Goal: Information Seeking & Learning: Stay updated

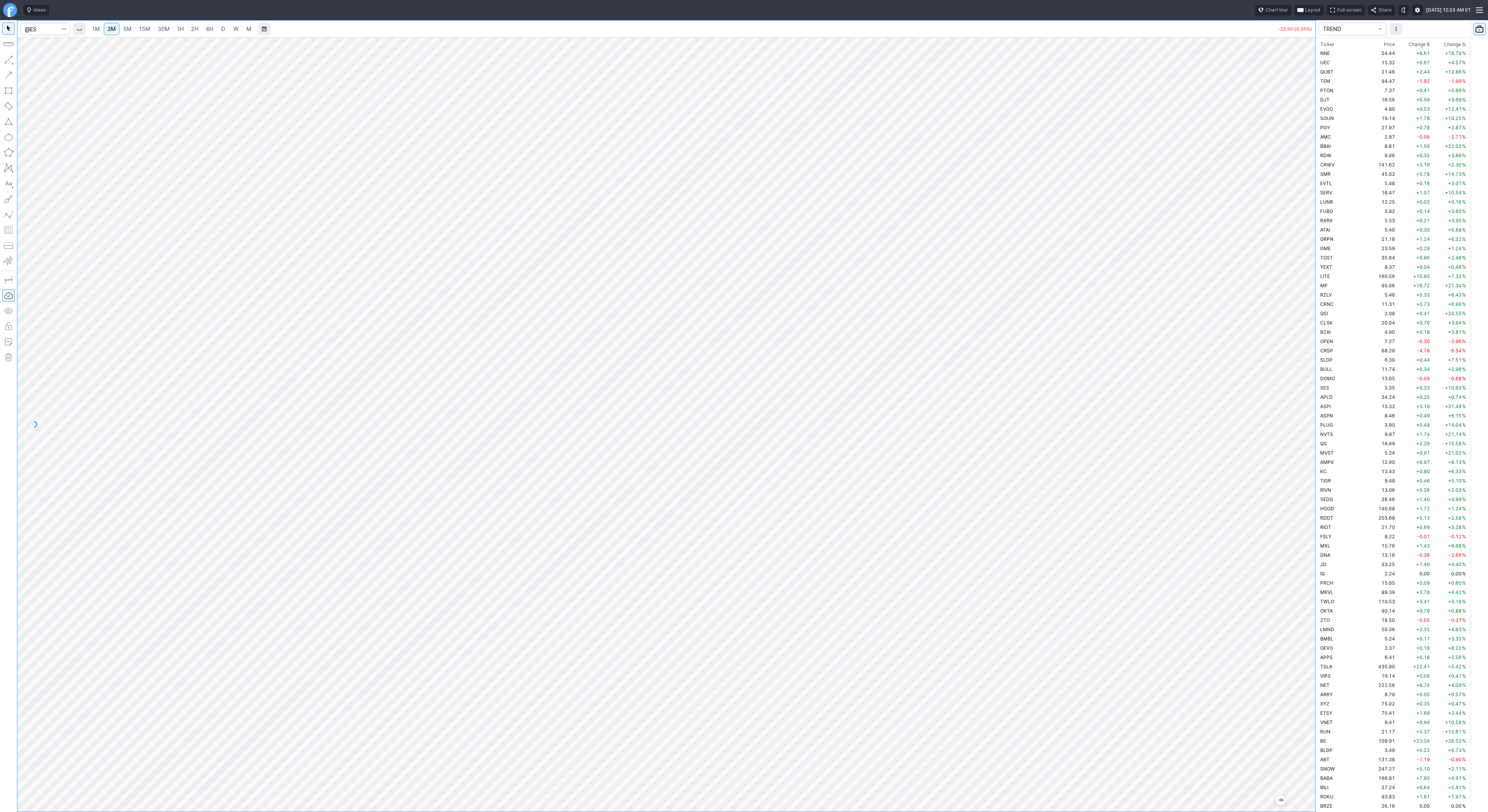
scroll to position [1683, 0]
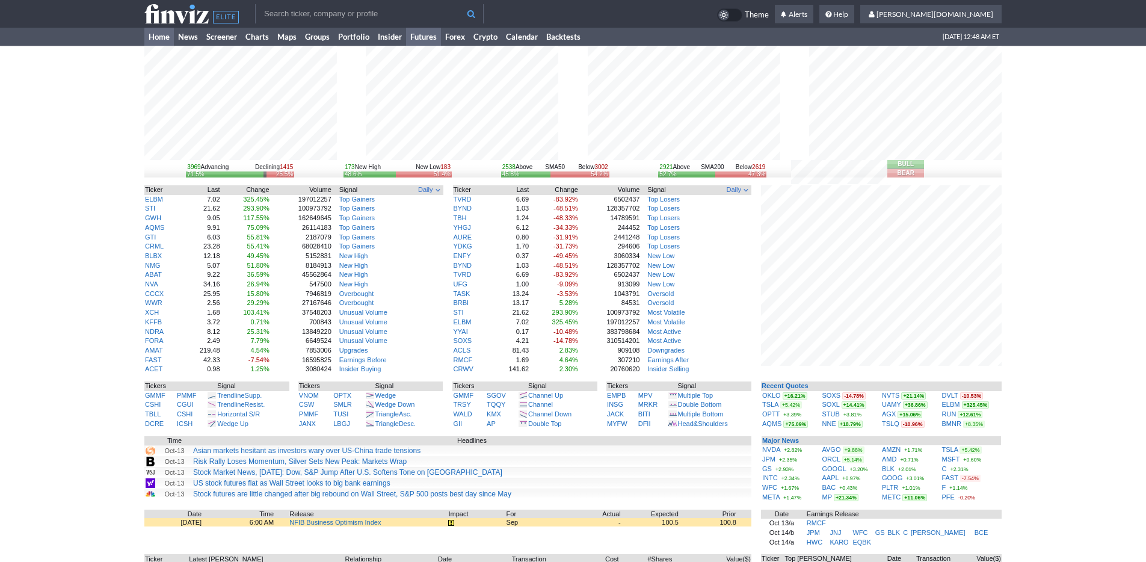
click at [421, 37] on link "Futures" at bounding box center [423, 37] width 35 height 18
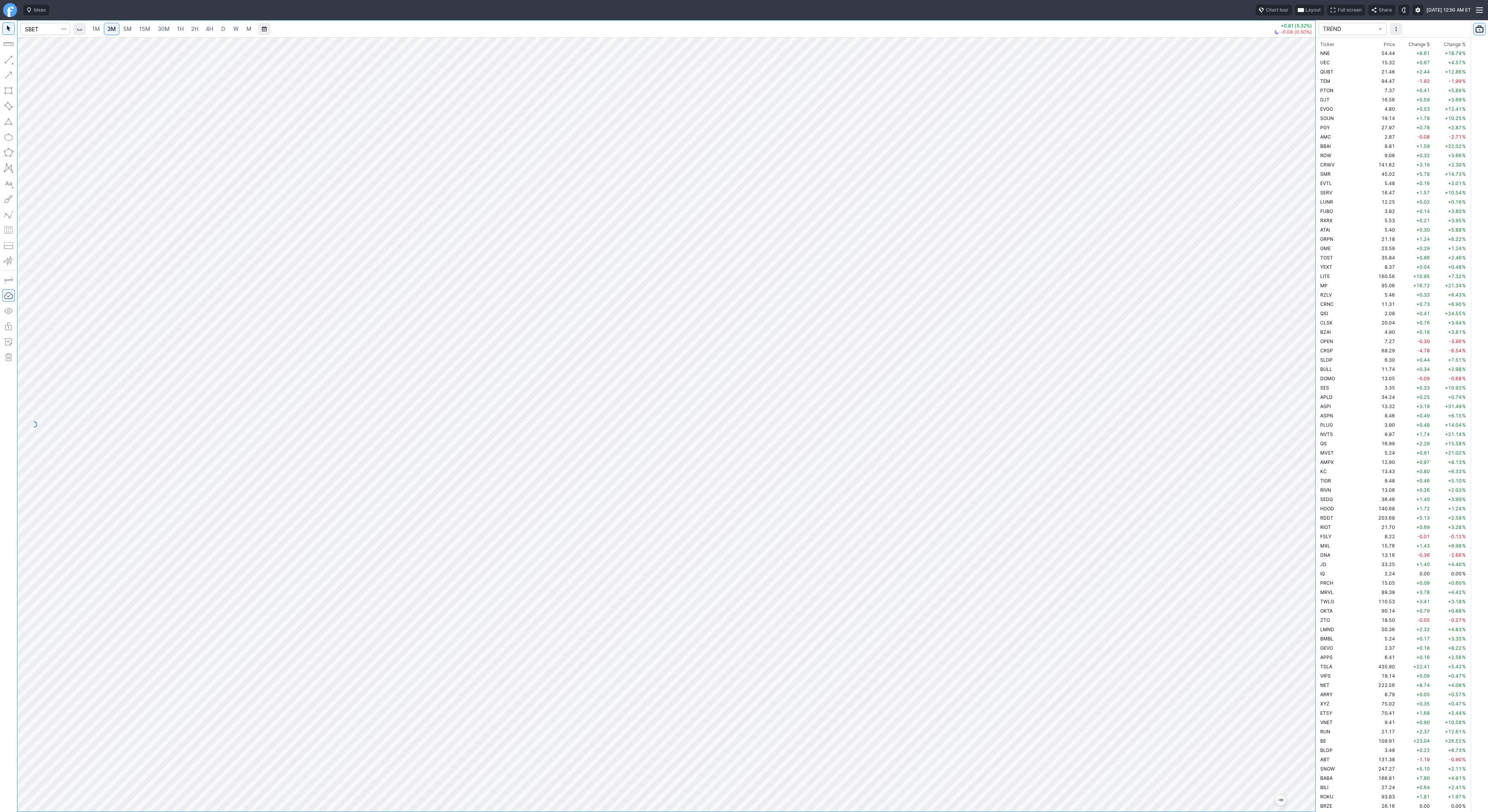
scroll to position [2408, 0]
click at [221, 27] on span "D" at bounding box center [223, 29] width 4 height 6
click at [45, 32] on input "Search" at bounding box center [45, 28] width 50 height 12
type input "@nq"
click at [82, 45] on span "Nasdaq 100" at bounding box center [106, 46] width 110 height 6
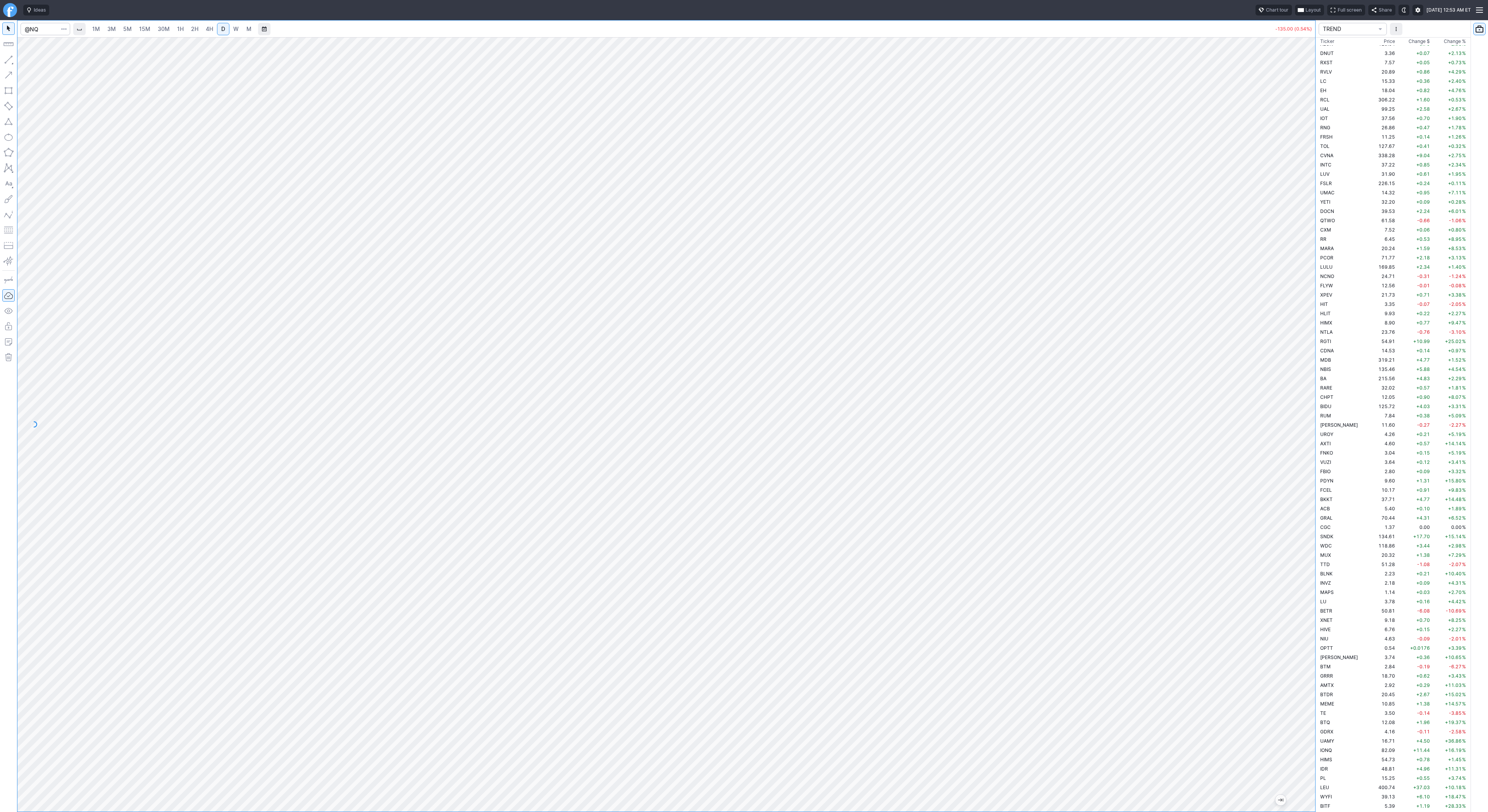
click at [119, 28] on link "3M" at bounding box center [111, 28] width 15 height 12
click at [150, 31] on link "15M" at bounding box center [145, 28] width 18 height 12
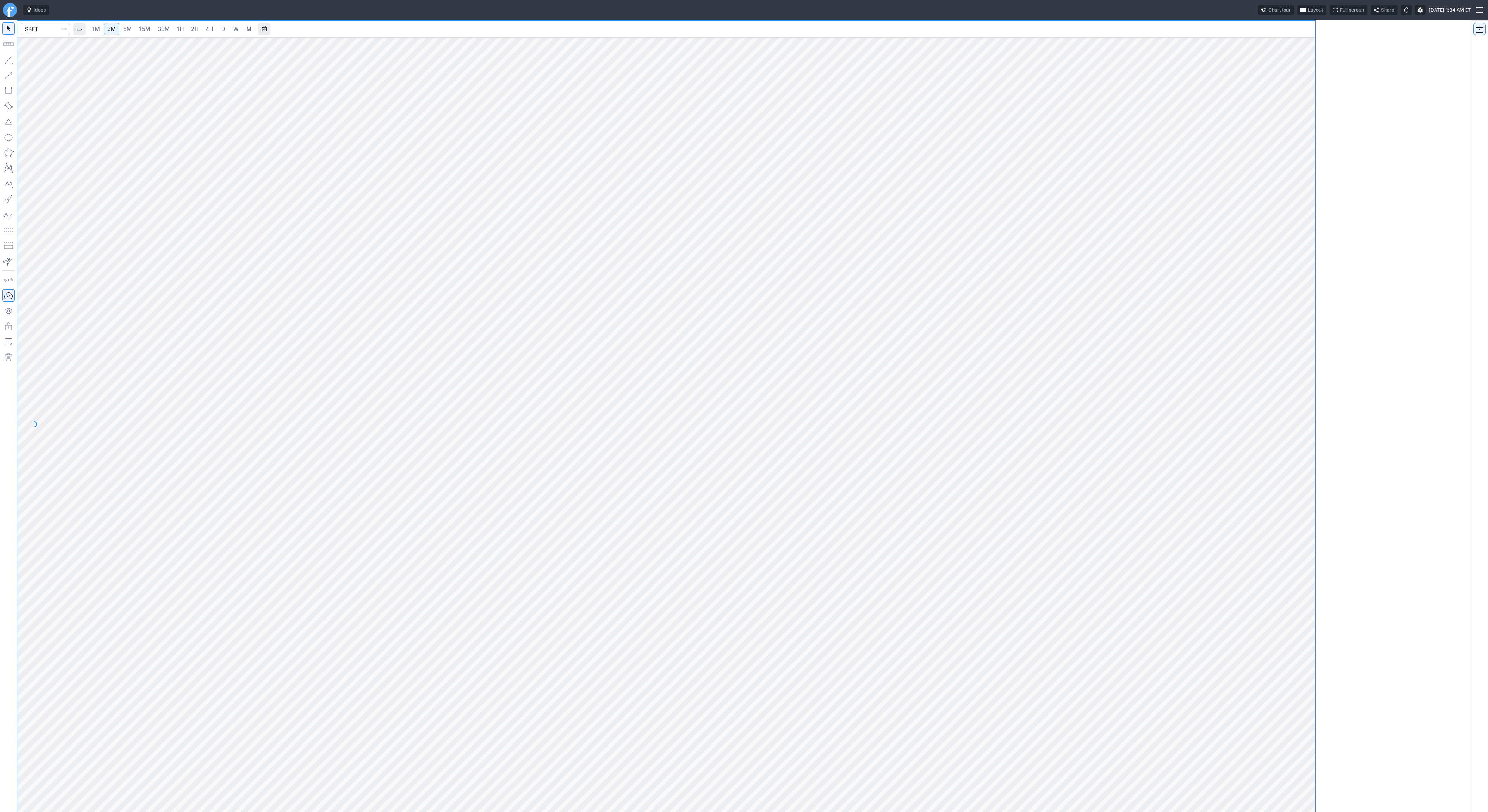
click at [417, 182] on div at bounding box center [666, 416] width 1298 height 791
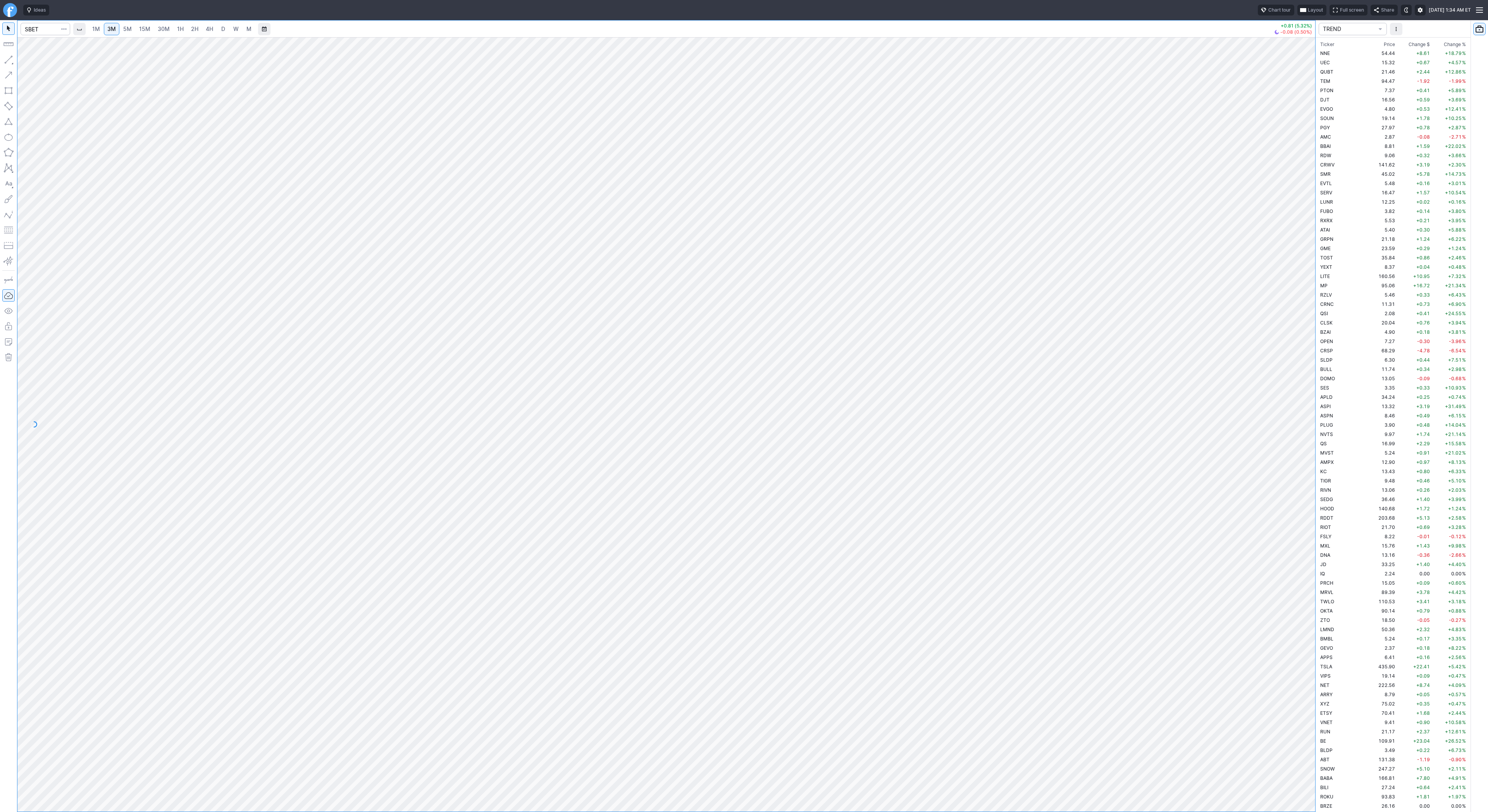
scroll to position [2408, 0]
click at [44, 29] on input "Search" at bounding box center [45, 28] width 50 height 12
type input "eth"
click at [95, 146] on span "Eth ereum / USD" at bounding box center [107, 144] width 112 height 6
click at [212, 31] on link "4H" at bounding box center [209, 28] width 14 height 12
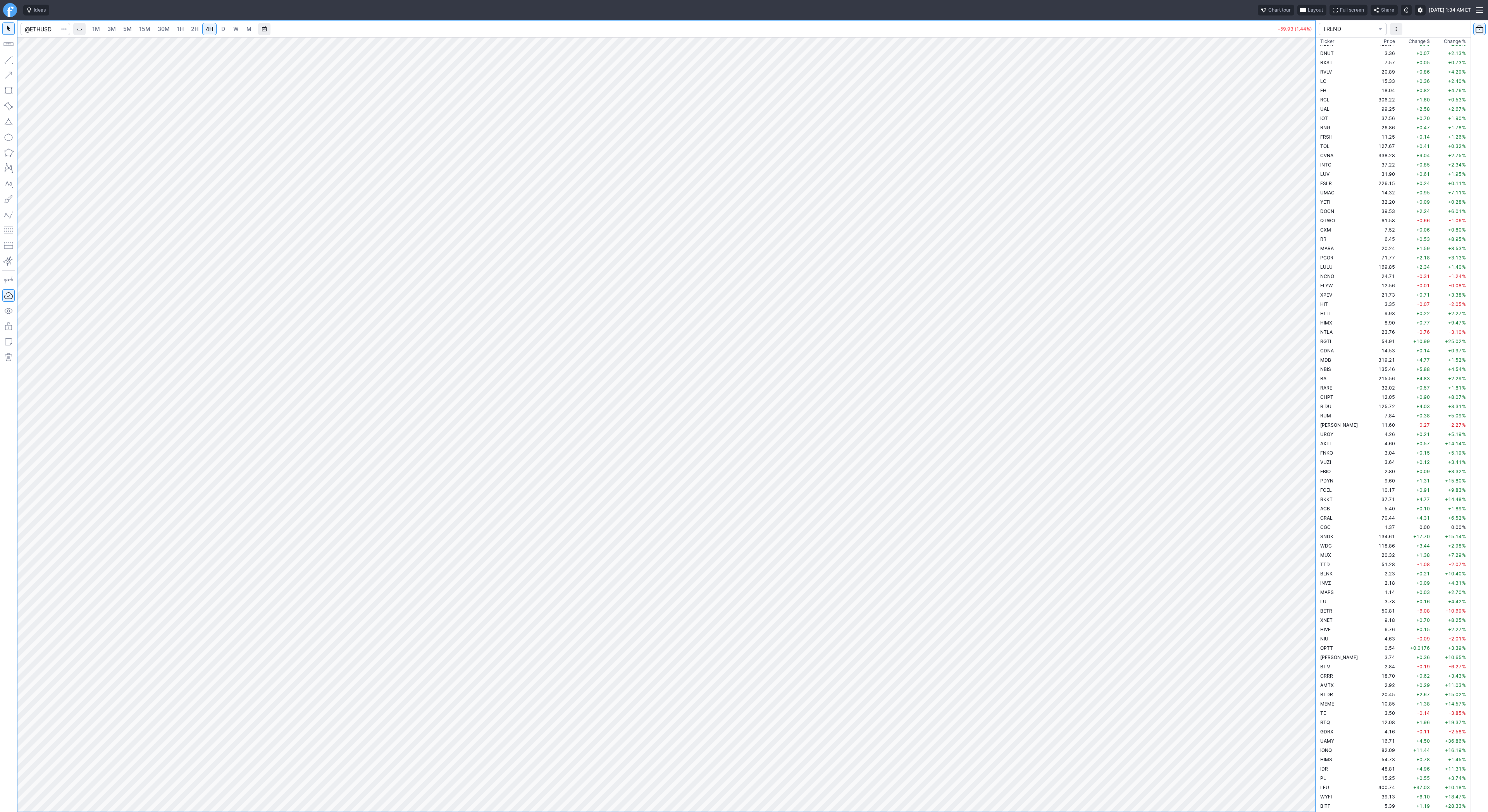
click at [221, 29] on span "D" at bounding box center [223, 29] width 4 height 6
click at [115, 28] on link "3M" at bounding box center [111, 28] width 15 height 12
click at [136, 32] on link "15M" at bounding box center [145, 28] width 18 height 12
click at [154, 31] on link "30M" at bounding box center [163, 28] width 19 height 12
click at [39, 27] on input "Search" at bounding box center [45, 28] width 50 height 12
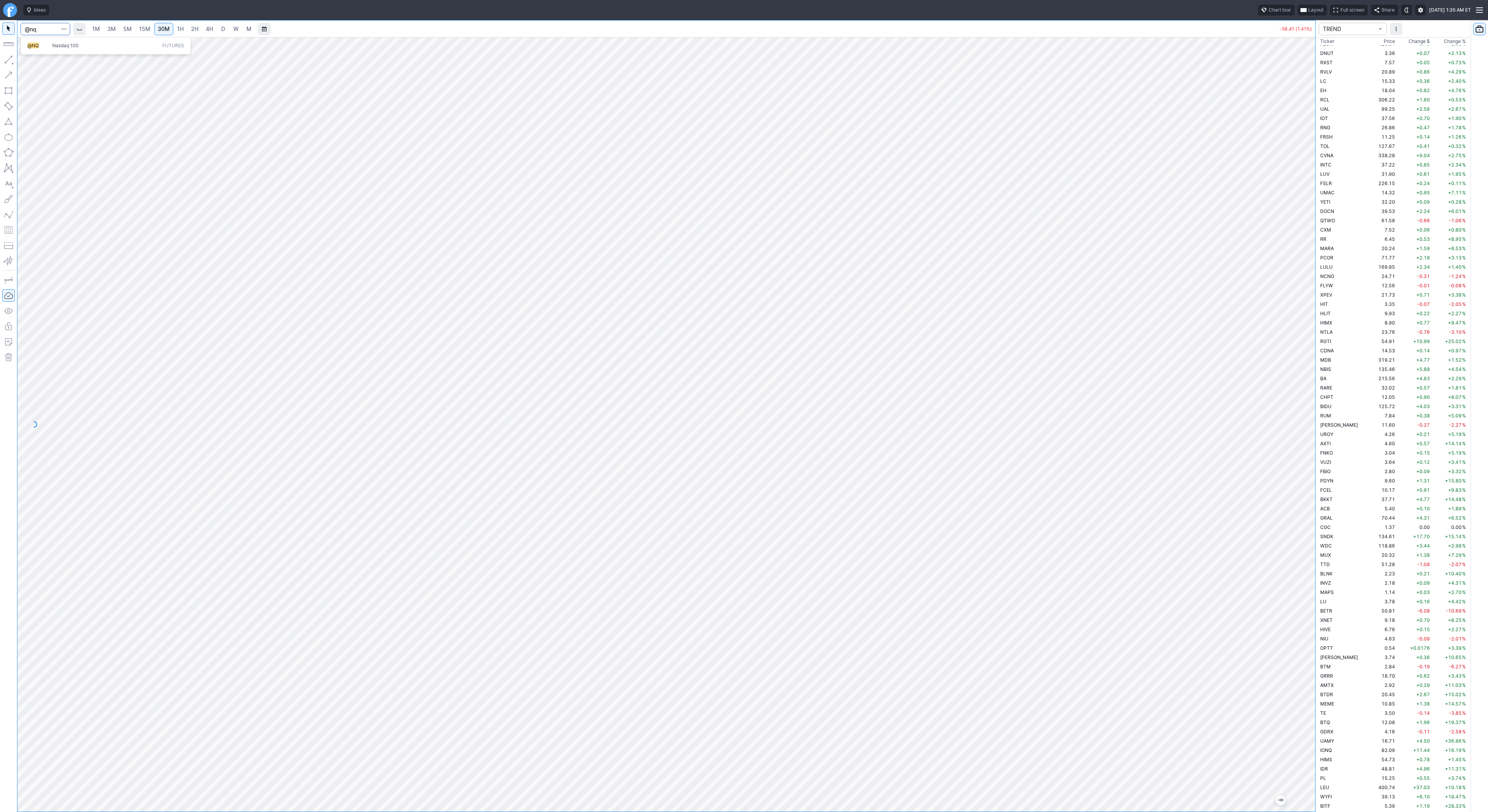
type input "@nq"
click at [51, 45] on span "Nasdaq 100" at bounding box center [106, 46] width 110 height 6
click at [199, 31] on link "2H" at bounding box center [195, 28] width 14 height 12
click at [43, 32] on input "Search" at bounding box center [45, 28] width 50 height 12
click at [221, 31] on span "D" at bounding box center [223, 29] width 4 height 6
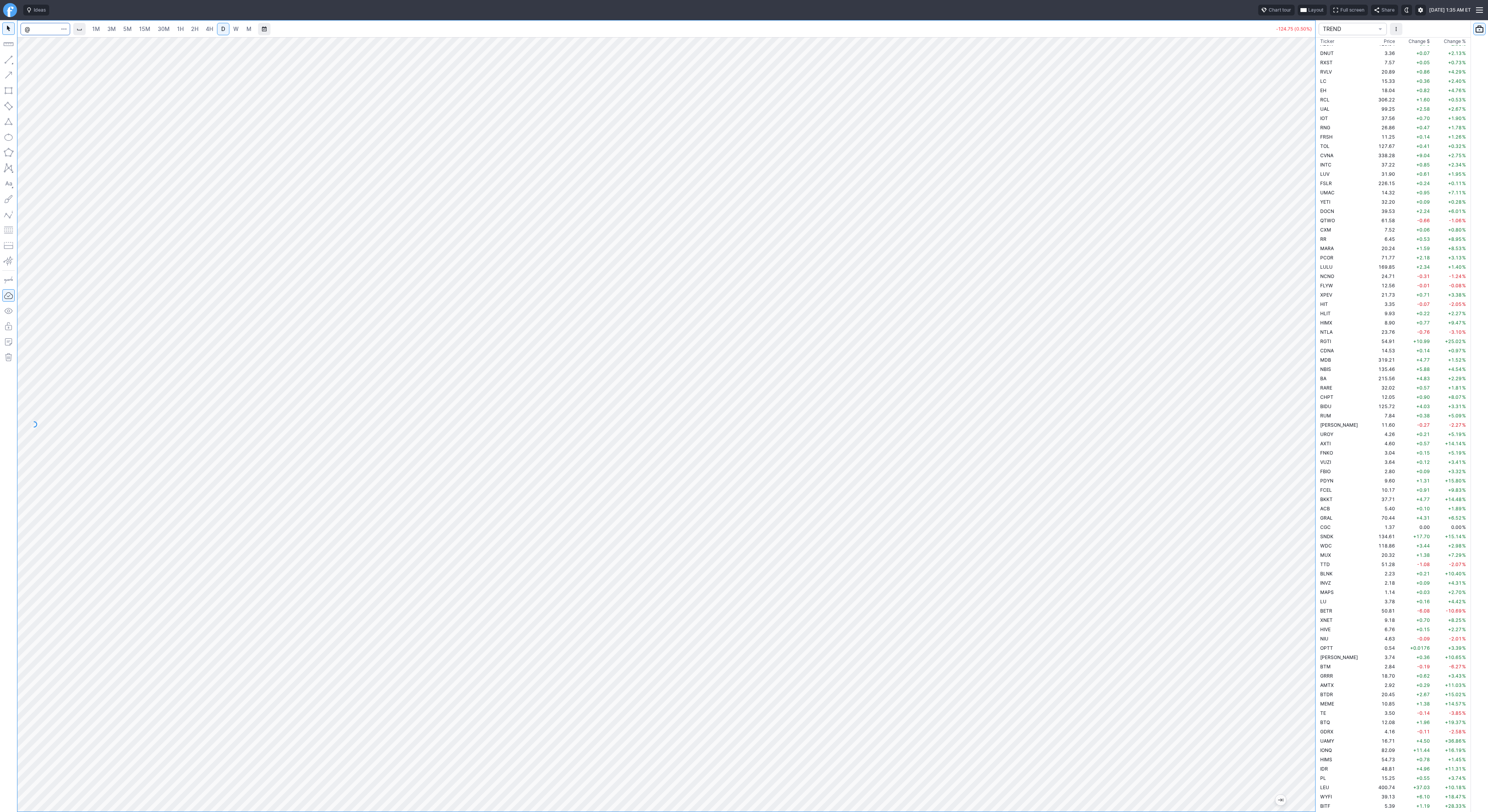
click at [33, 28] on input "@" at bounding box center [45, 28] width 50 height 12
type input "@vx"
click at [56, 44] on span "VIX" at bounding box center [55, 45] width 7 height 6
click at [113, 24] on link "3M" at bounding box center [111, 28] width 15 height 12
click at [139, 26] on span "15M" at bounding box center [144, 29] width 11 height 6
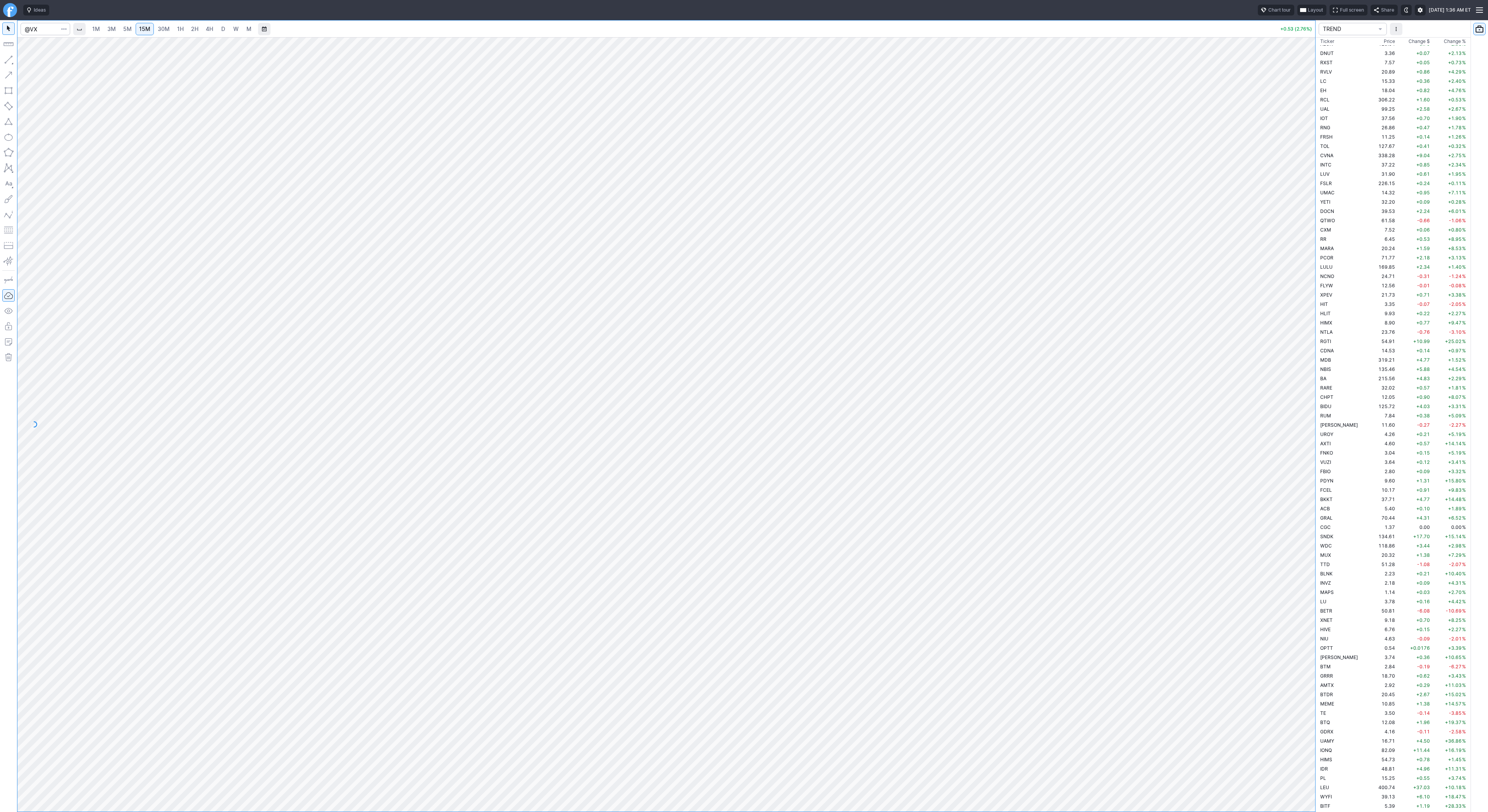
click at [222, 31] on span "D" at bounding box center [223, 29] width 4 height 6
click at [1370, 257] on td "71.77" at bounding box center [1382, 258] width 29 height 9
click at [1368, 249] on td "20.24" at bounding box center [1382, 248] width 29 height 9
click at [124, 31] on span "5M" at bounding box center [127, 29] width 8 height 6
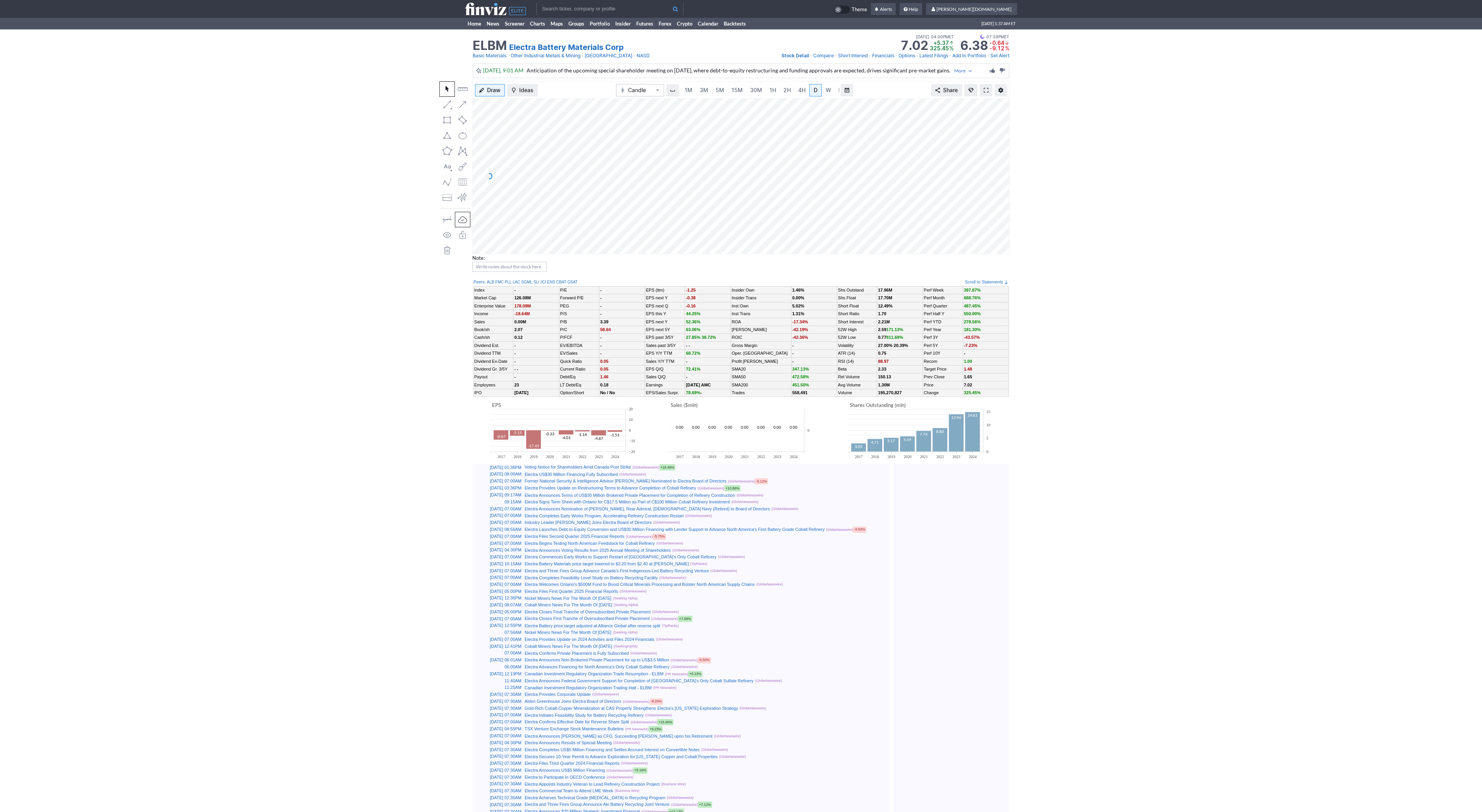
scroll to position [0, 8]
click at [481, 14] on use at bounding box center [495, 8] width 61 height 12
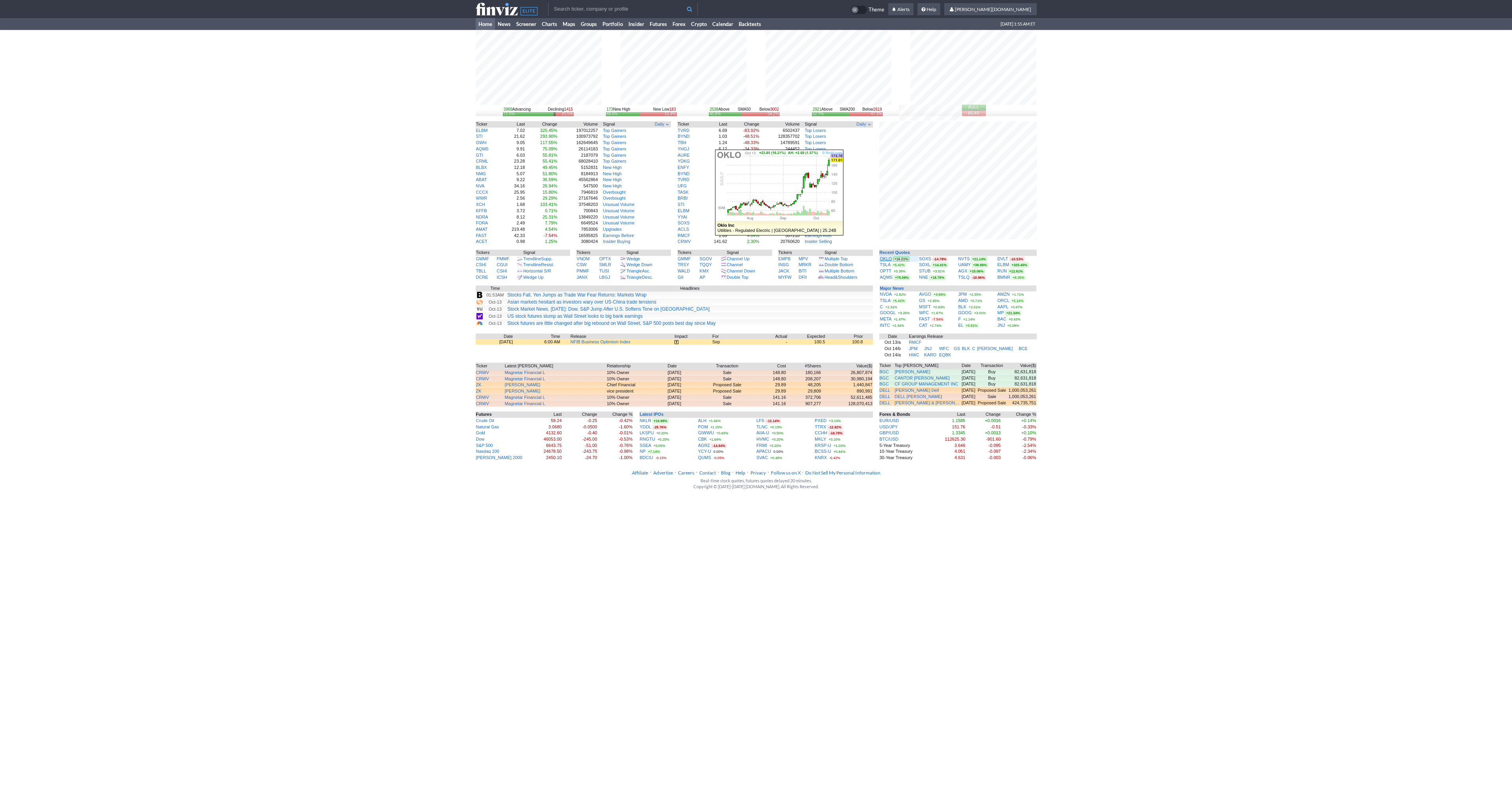
click at [885, 259] on link "OKLO" at bounding box center [886, 259] width 12 height 5
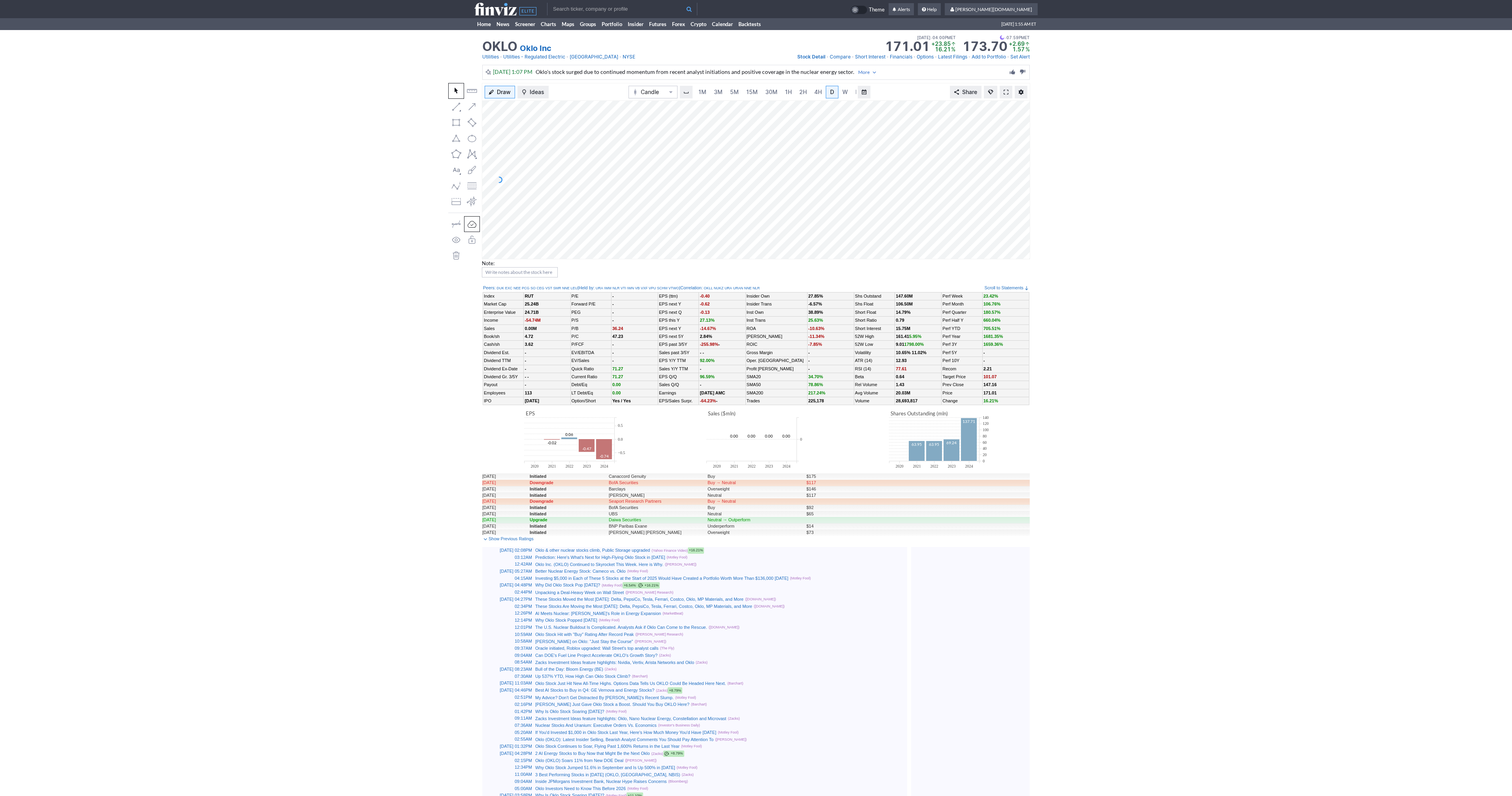
scroll to position [0, 8]
click at [1005, 90] on span at bounding box center [1005, 92] width 5 height 7
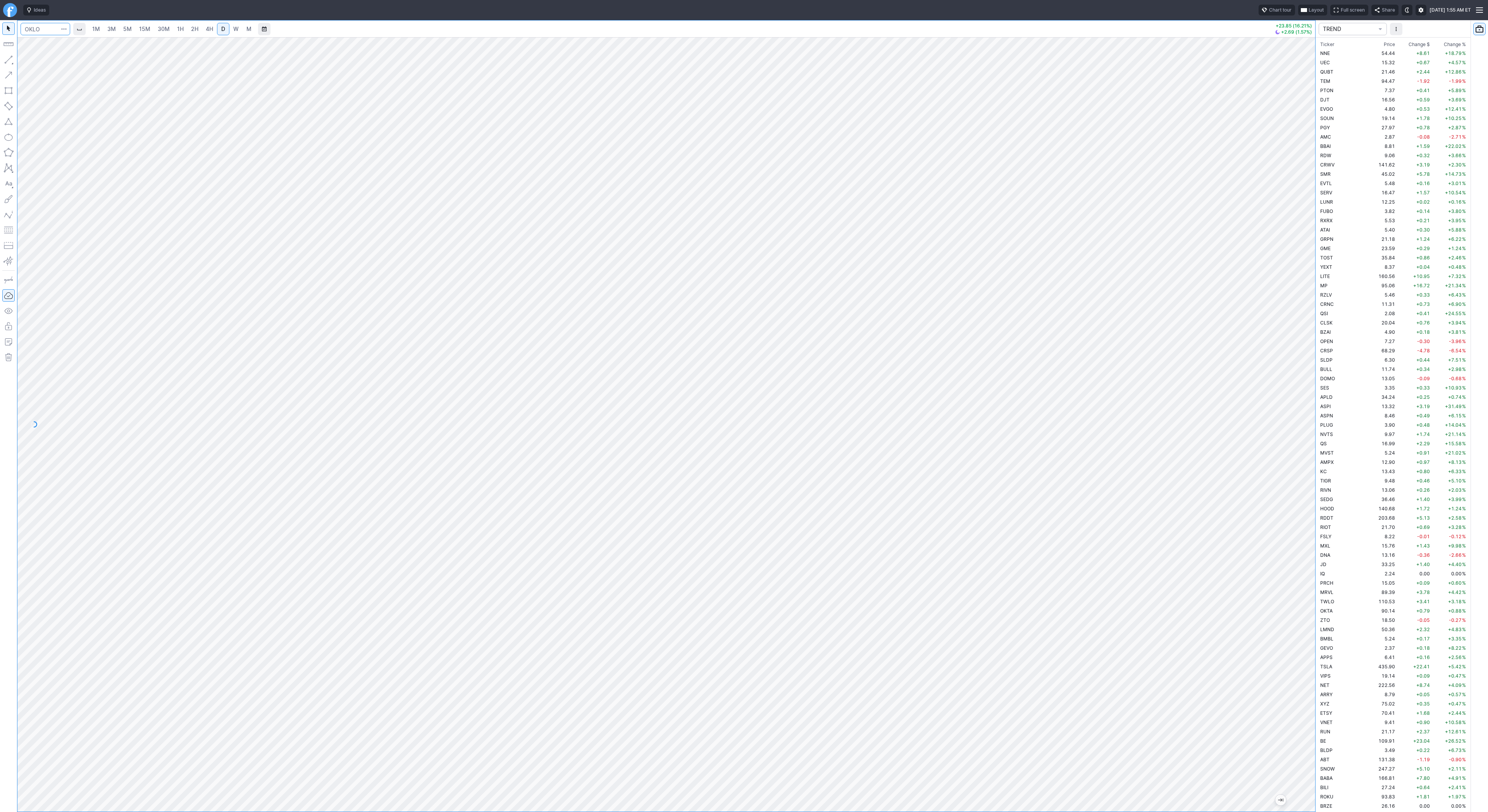
click at [43, 29] on input "Search" at bounding box center [45, 28] width 50 height 12
type input "@nq"
click at [41, 45] on span "@NQ" at bounding box center [40, 46] width 24 height 6
click at [141, 30] on span "15M" at bounding box center [144, 29] width 11 height 6
click at [209, 27] on span "4H" at bounding box center [209, 29] width 7 height 6
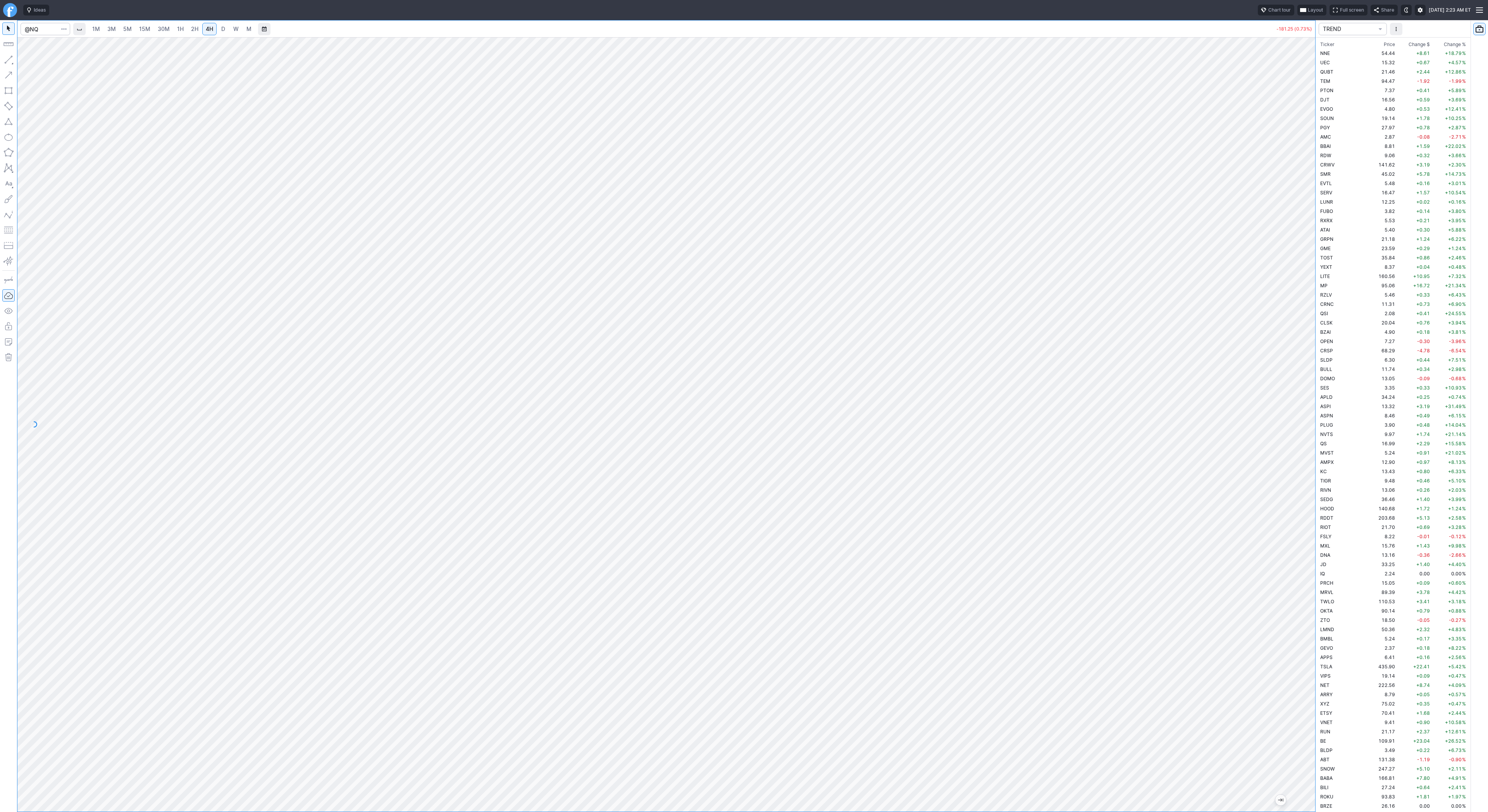
click at [111, 31] on span "3M" at bounding box center [111, 29] width 8 height 6
click at [151, 33] on link "15M" at bounding box center [145, 28] width 18 height 12
click at [180, 35] on link "1H" at bounding box center [180, 28] width 14 height 12
click at [187, 26] on link "2H" at bounding box center [195, 28] width 14 height 12
click at [42, 28] on input "Search" at bounding box center [45, 28] width 50 height 12
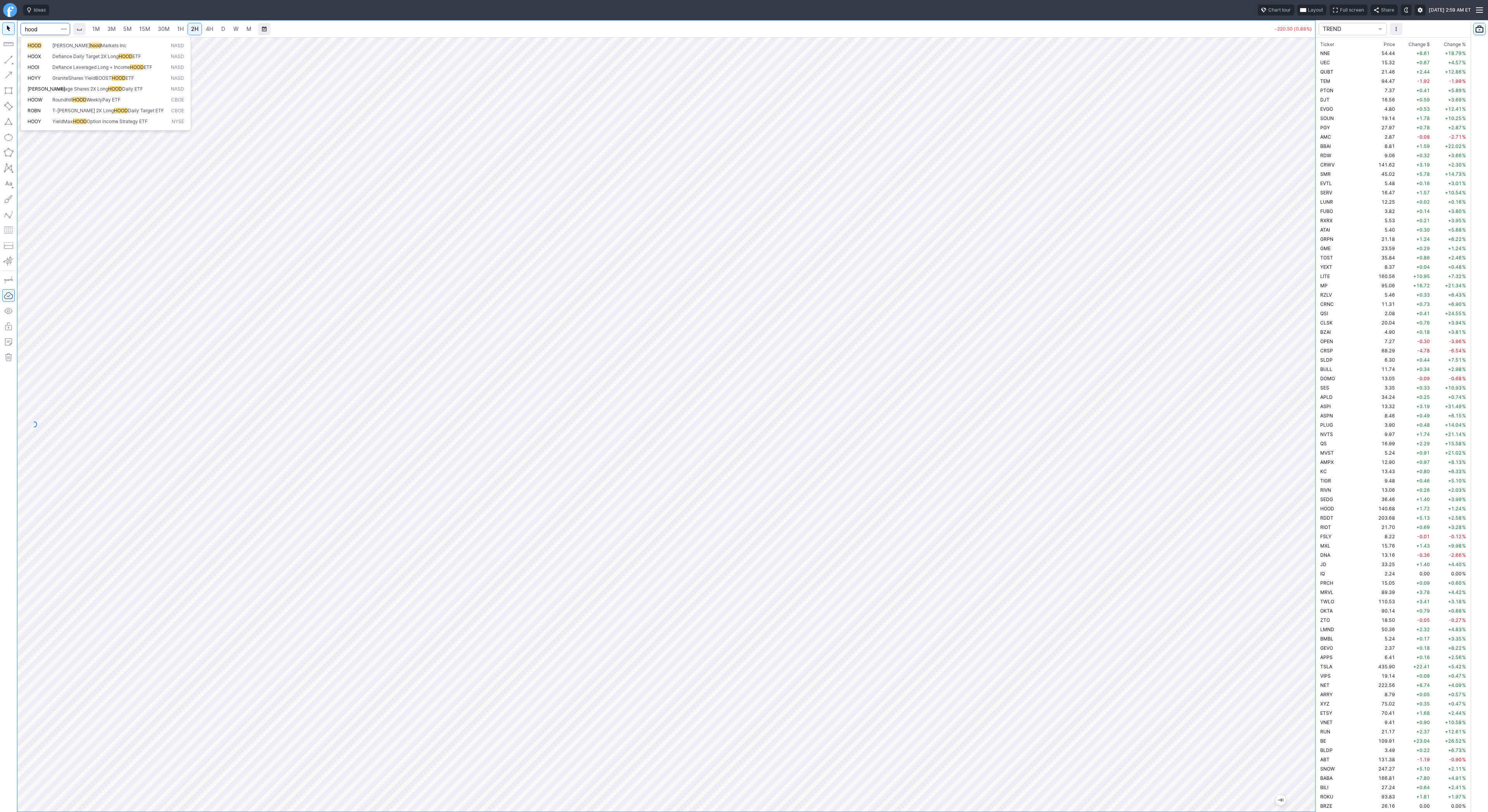
type input "hood"
click at [223, 31] on span "D" at bounding box center [223, 29] width 4 height 6
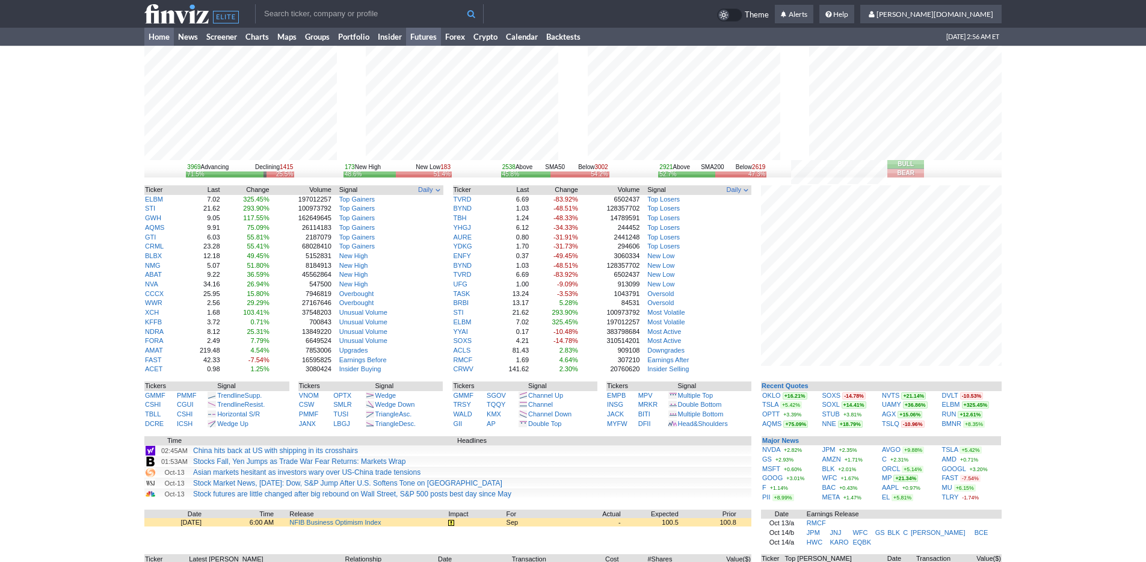
click at [438, 40] on link "Futures" at bounding box center [423, 37] width 35 height 18
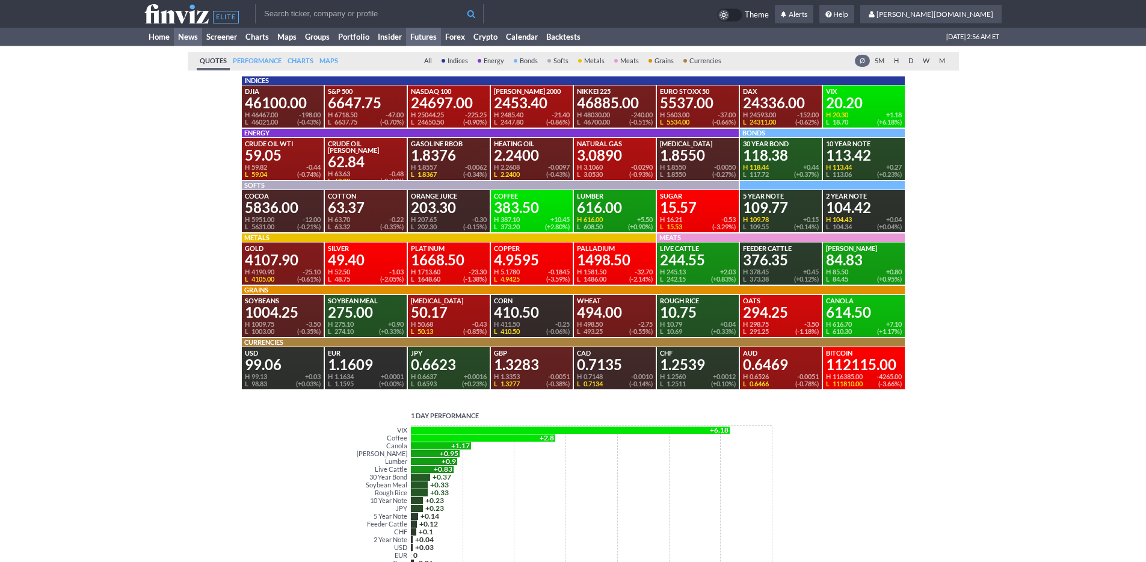
click at [186, 34] on link "News" at bounding box center [188, 37] width 28 height 18
